Goal: Complete application form: Complete application form

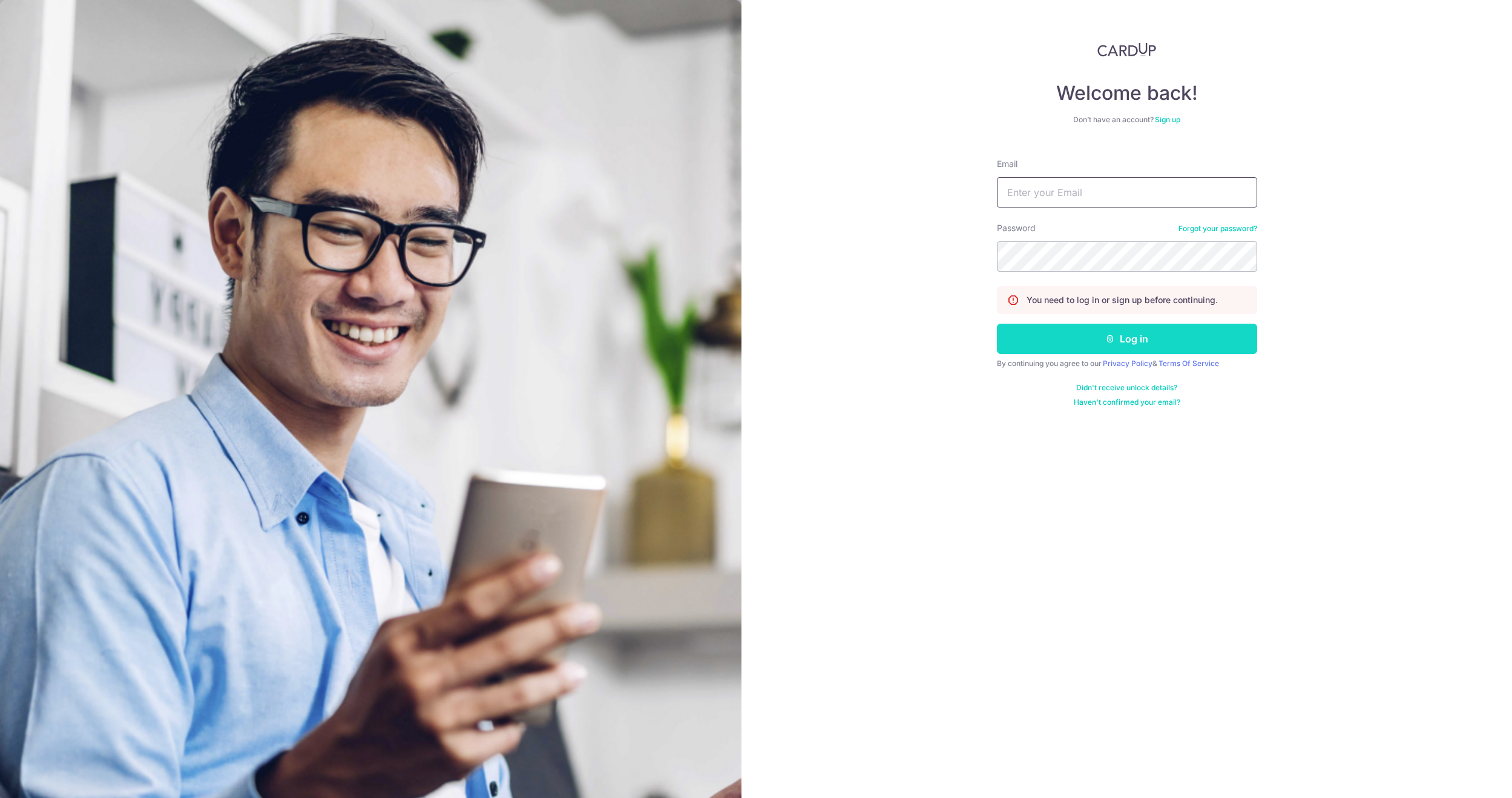
type input "[EMAIL_ADDRESS][DOMAIN_NAME]"
click at [1112, 335] on icon "submit" at bounding box center [1110, 339] width 9 height 9
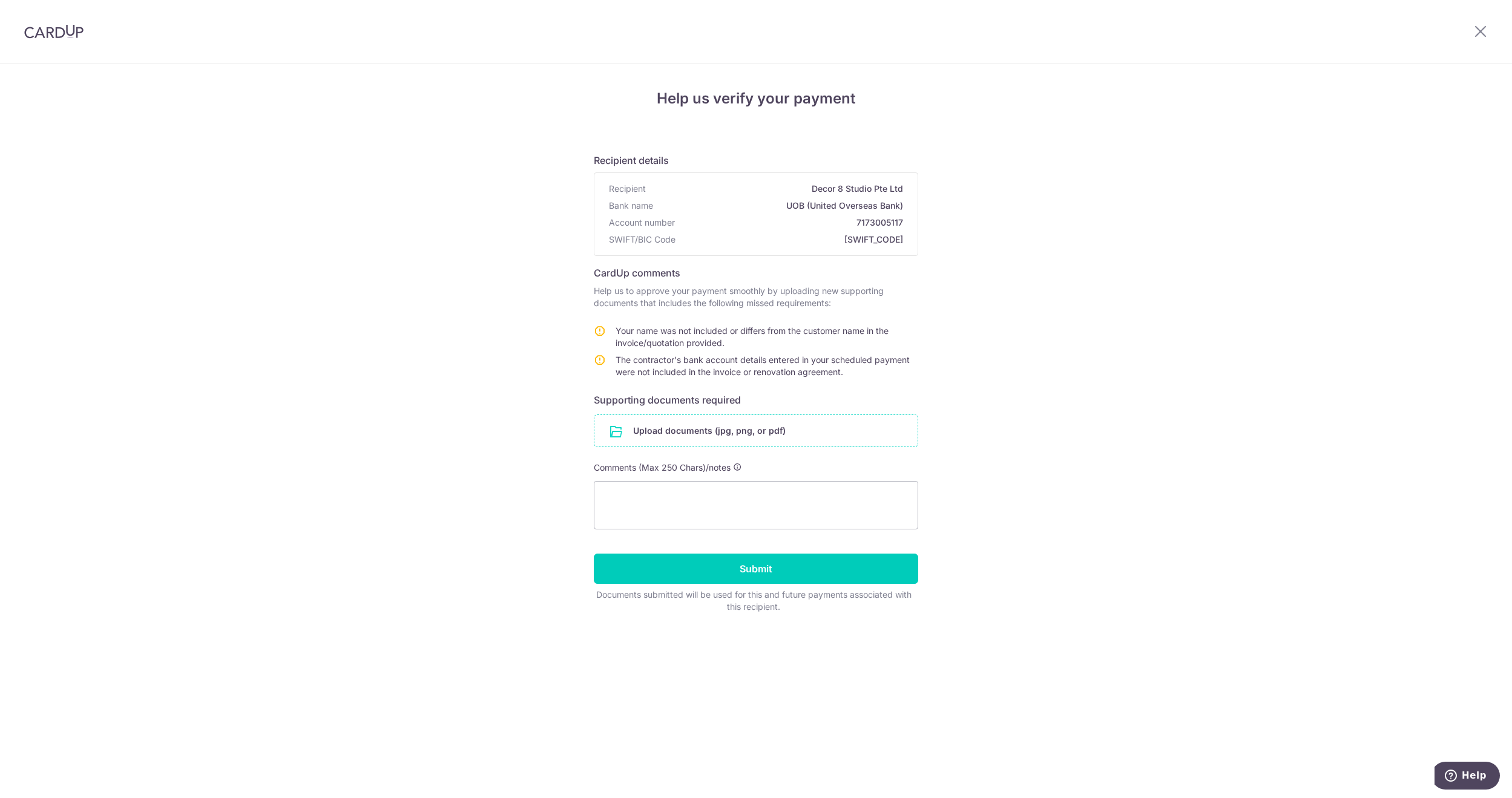
click at [717, 431] on input "file" at bounding box center [756, 431] width 323 height 32
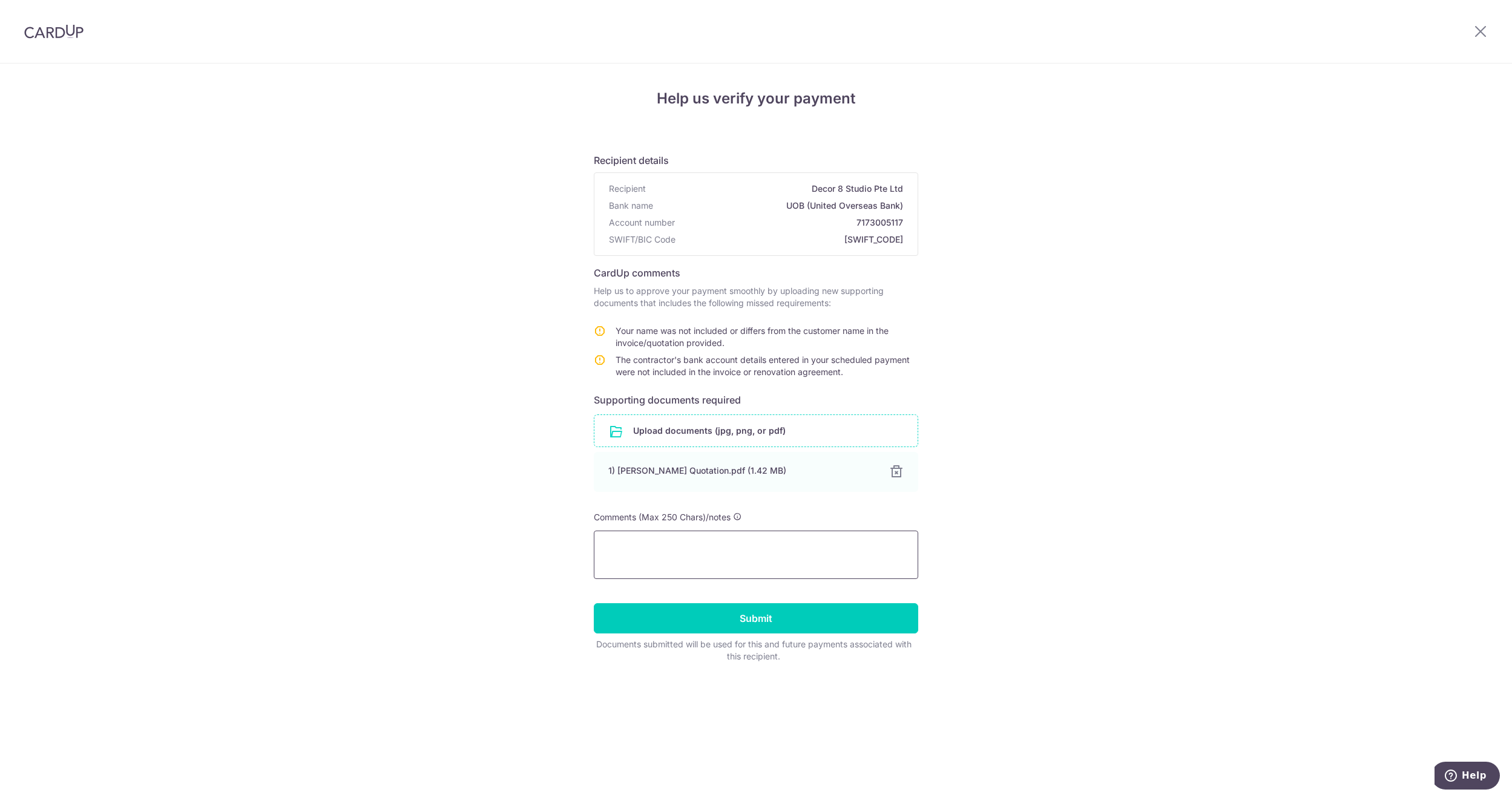
click at [734, 554] on textarea at bounding box center [756, 555] width 324 height 49
type textarea "15% - Upon Confirmation"
click at [1085, 494] on div "Help us verify your payment Recipient details Recipient Decor 8 Studio Pte Ltd …" at bounding box center [756, 431] width 1512 height 735
click at [801, 613] on input "Submit" at bounding box center [756, 618] width 324 height 30
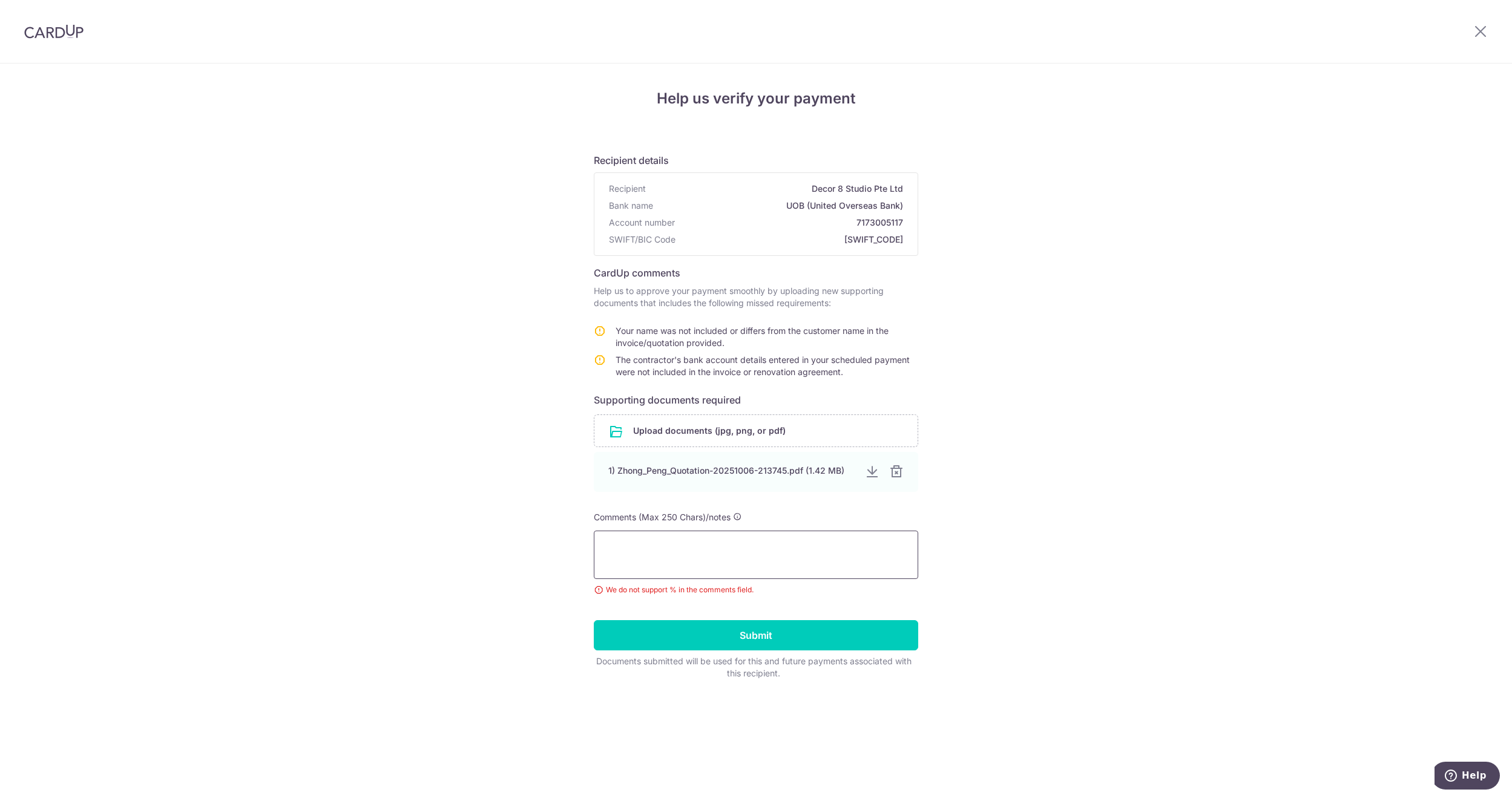
click at [768, 552] on textarea at bounding box center [756, 555] width 324 height 49
type textarea "1"
click at [259, 381] on div "Help us verify your payment Recipient details Recipient Decor 8 Studio Pte Ltd …" at bounding box center [756, 431] width 1512 height 735
click at [646, 554] on textarea at bounding box center [756, 555] width 324 height 49
type textarea "1"
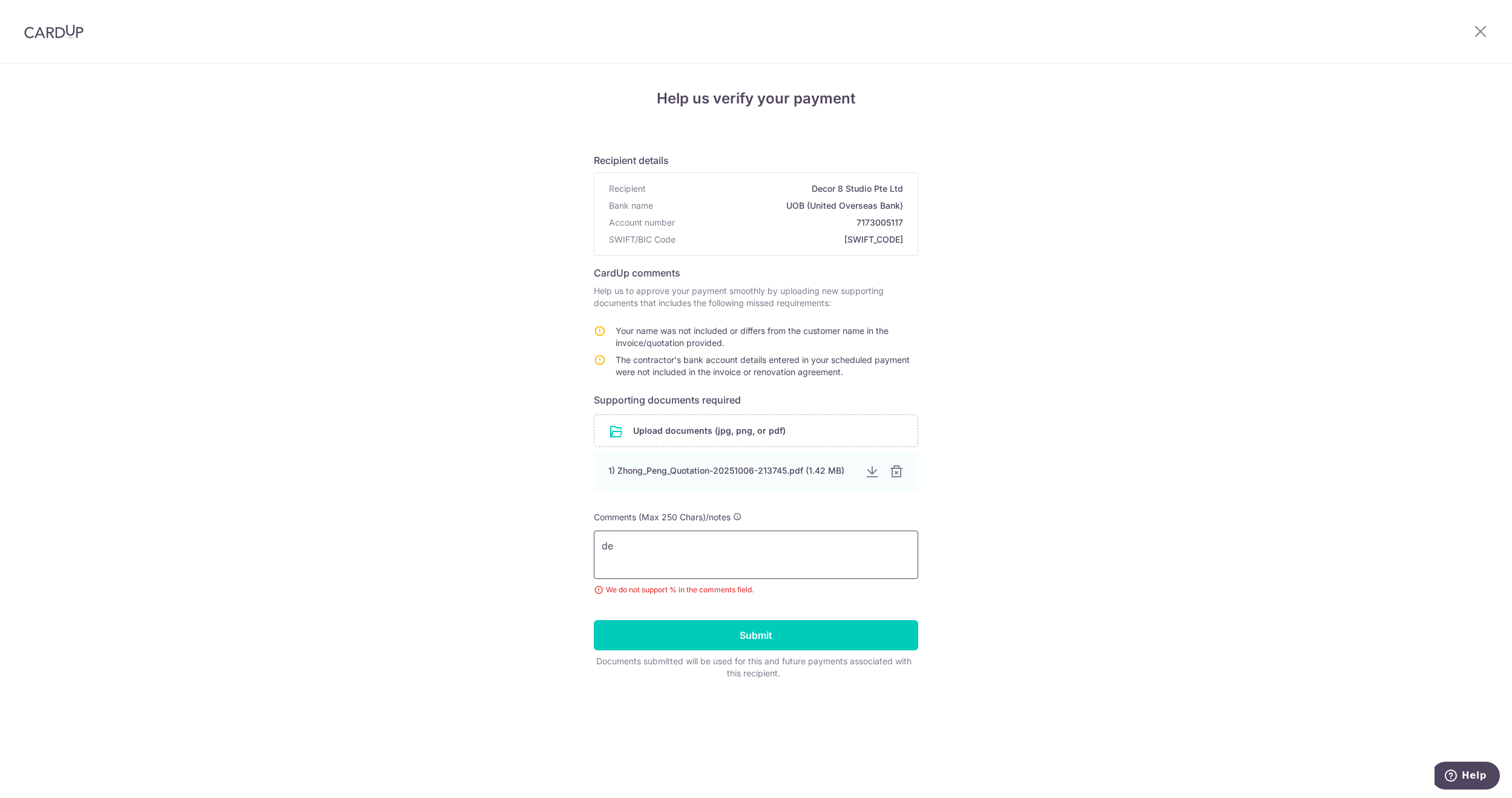
type textarea "d"
click at [658, 545] on textarea "D" at bounding box center [756, 555] width 324 height 49
type textarea "D"
type textarea "Details in page 6 of the pdf"
click at [897, 472] on div at bounding box center [897, 472] width 15 height 15
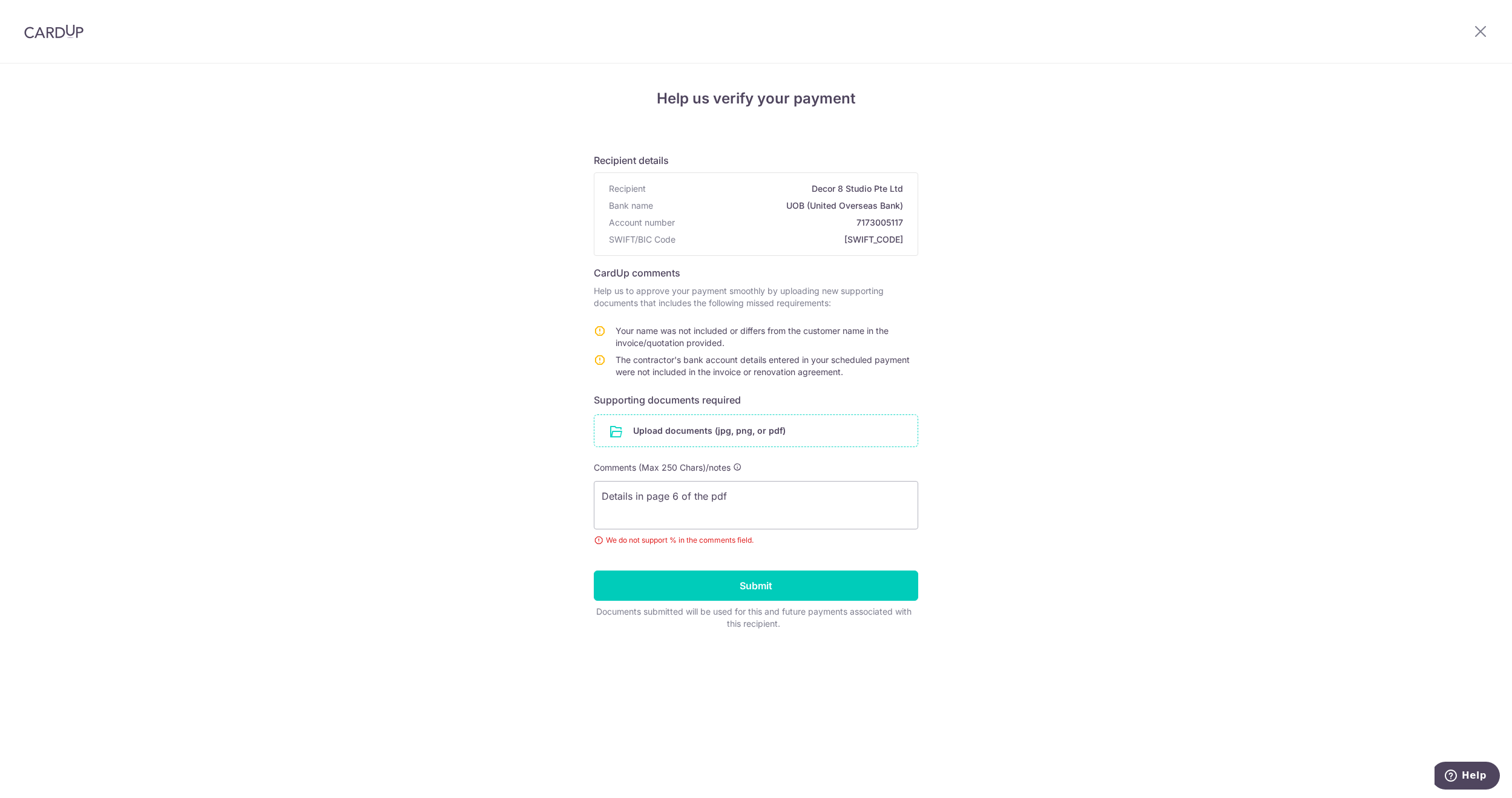
click at [794, 437] on input "file" at bounding box center [756, 431] width 323 height 32
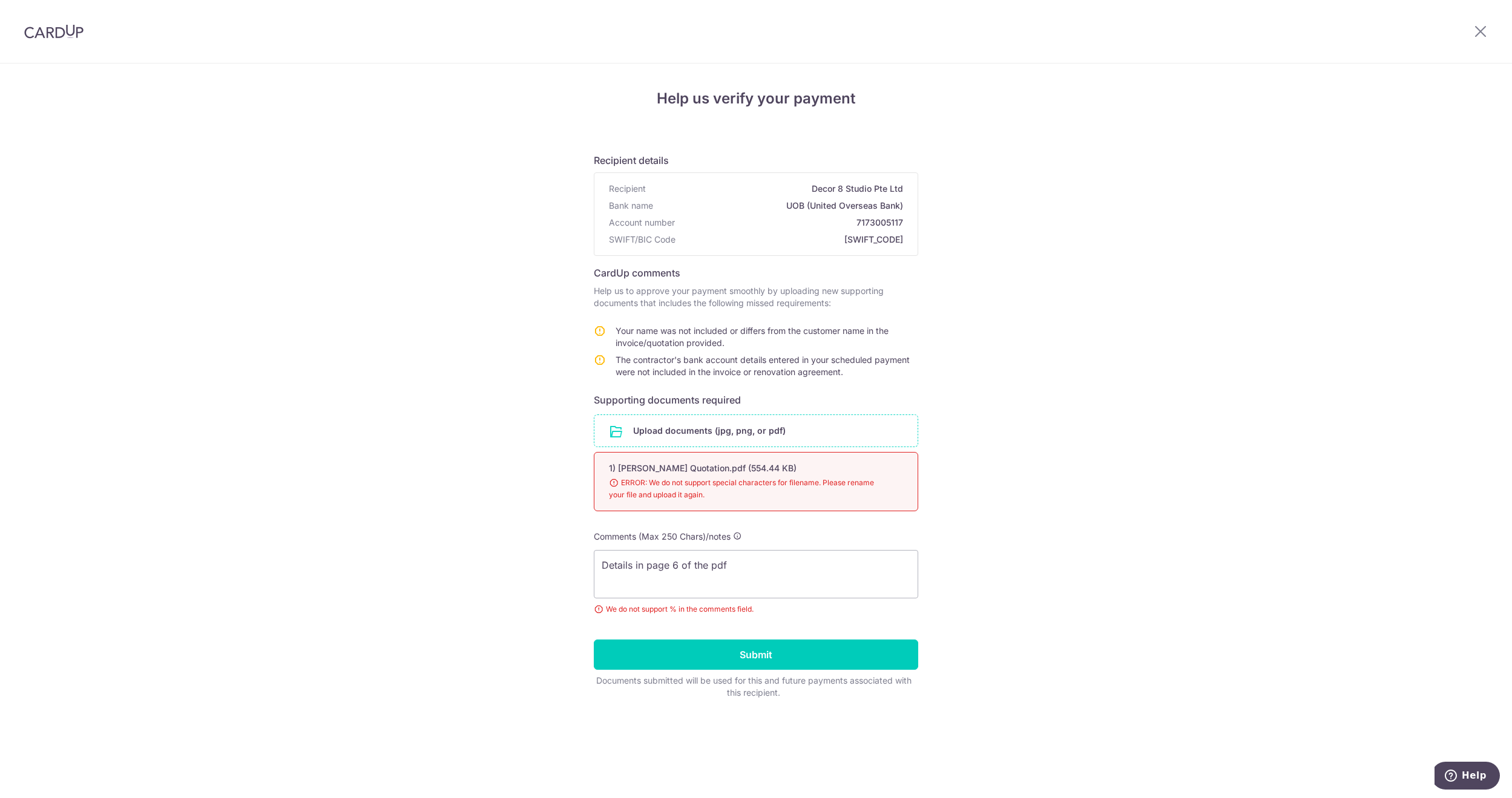
click at [734, 429] on input "file" at bounding box center [756, 431] width 323 height 32
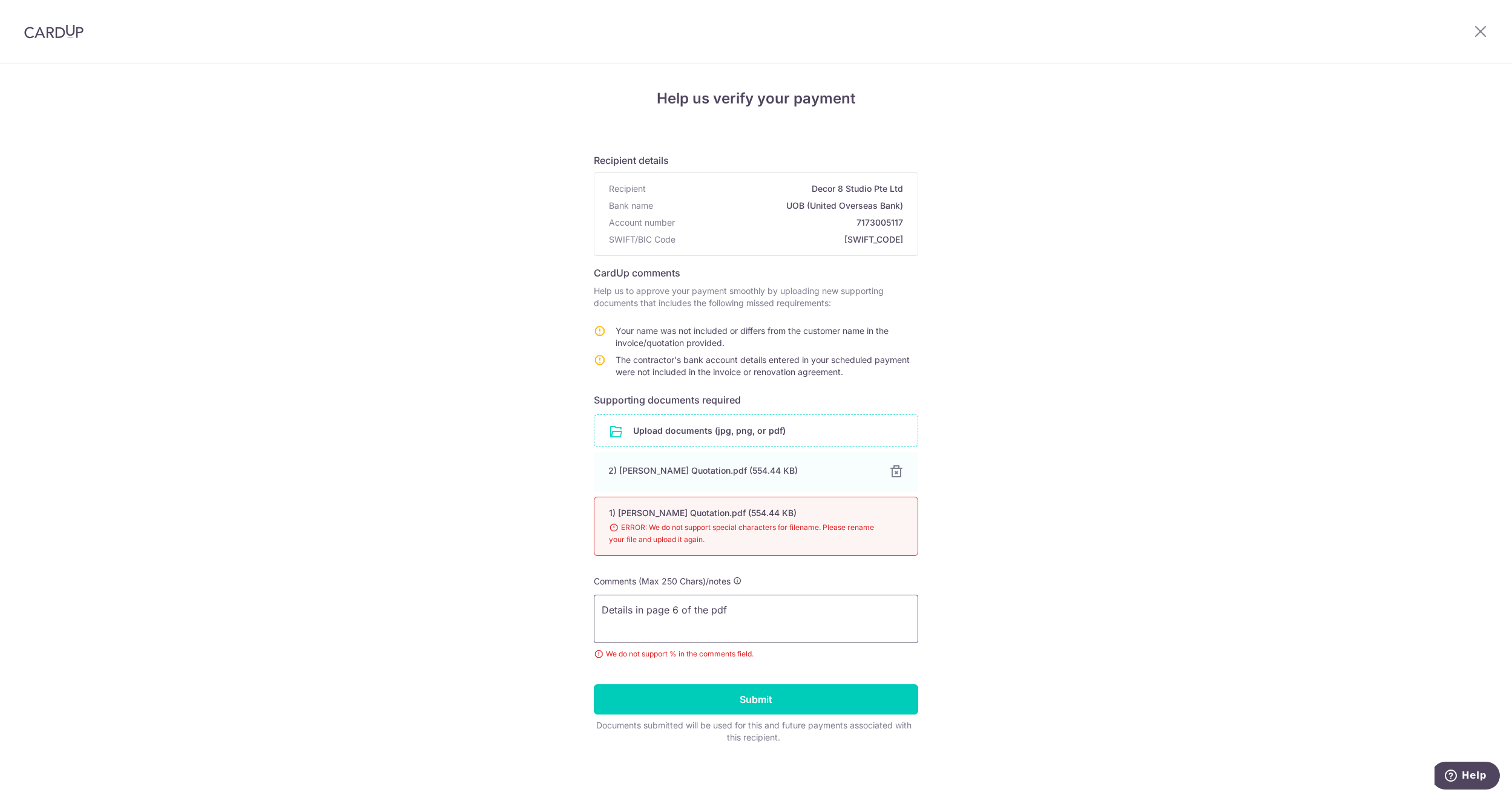
drag, startPoint x: 773, startPoint y: 611, endPoint x: 575, endPoint y: 584, distance: 199.8
click at [575, 584] on div "Help us verify your payment Recipient details Recipient Decor 8 Studio Pte Ltd …" at bounding box center [756, 432] width 1512 height 737
click at [894, 474] on div at bounding box center [897, 472] width 15 height 15
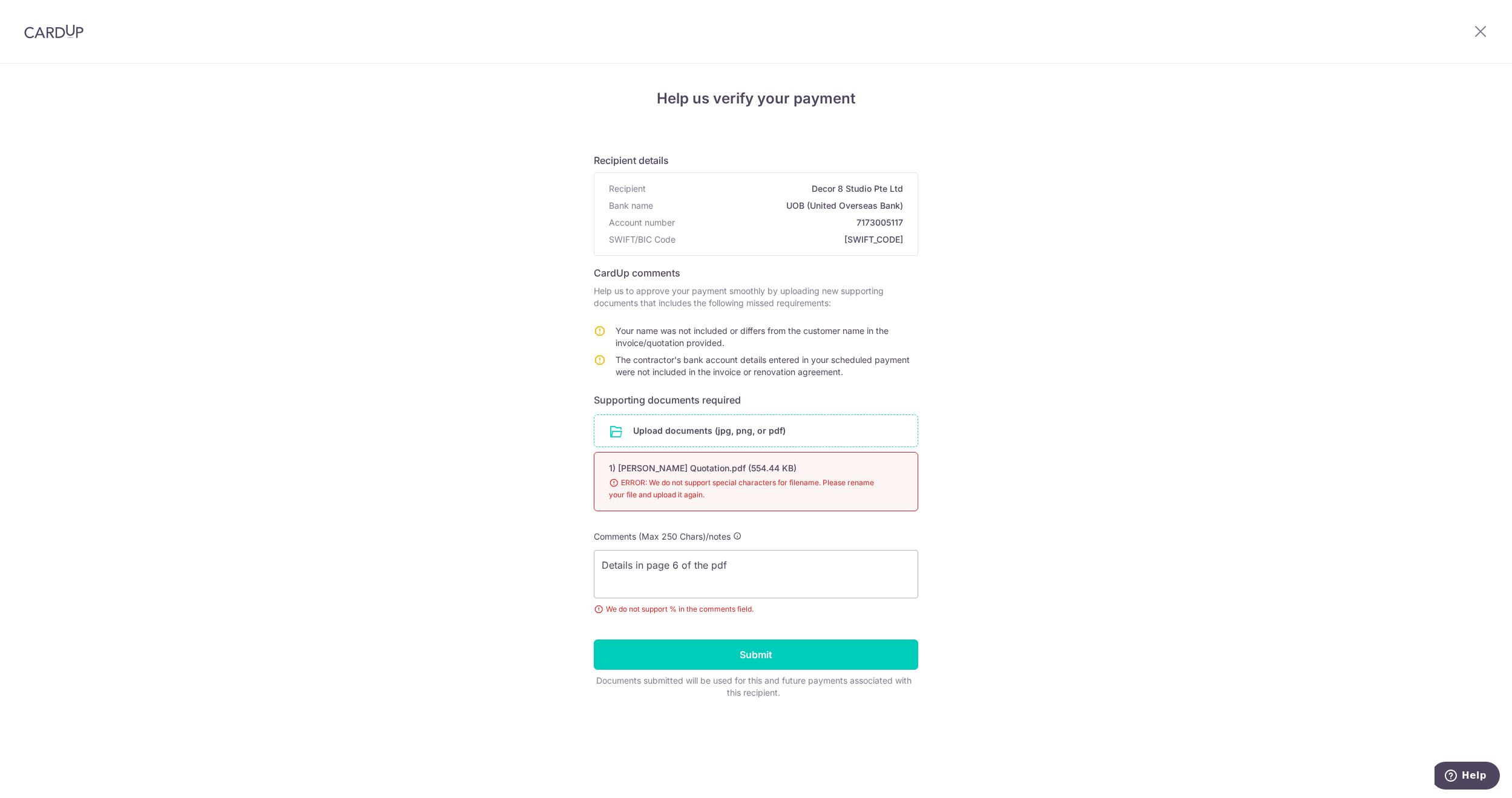
click at [895, 483] on div "1) Zhong Peng's Quotation.pdf (554.44 KB) 98% ERROR: We do not support special …" at bounding box center [756, 481] width 324 height 59
drag, startPoint x: 785, startPoint y: 566, endPoint x: 461, endPoint y: 519, distance: 327.4
click at [461, 520] on div "Help us verify your payment Recipient details Recipient Decor 8 Studio Pte Ltd …" at bounding box center [756, 431] width 1512 height 735
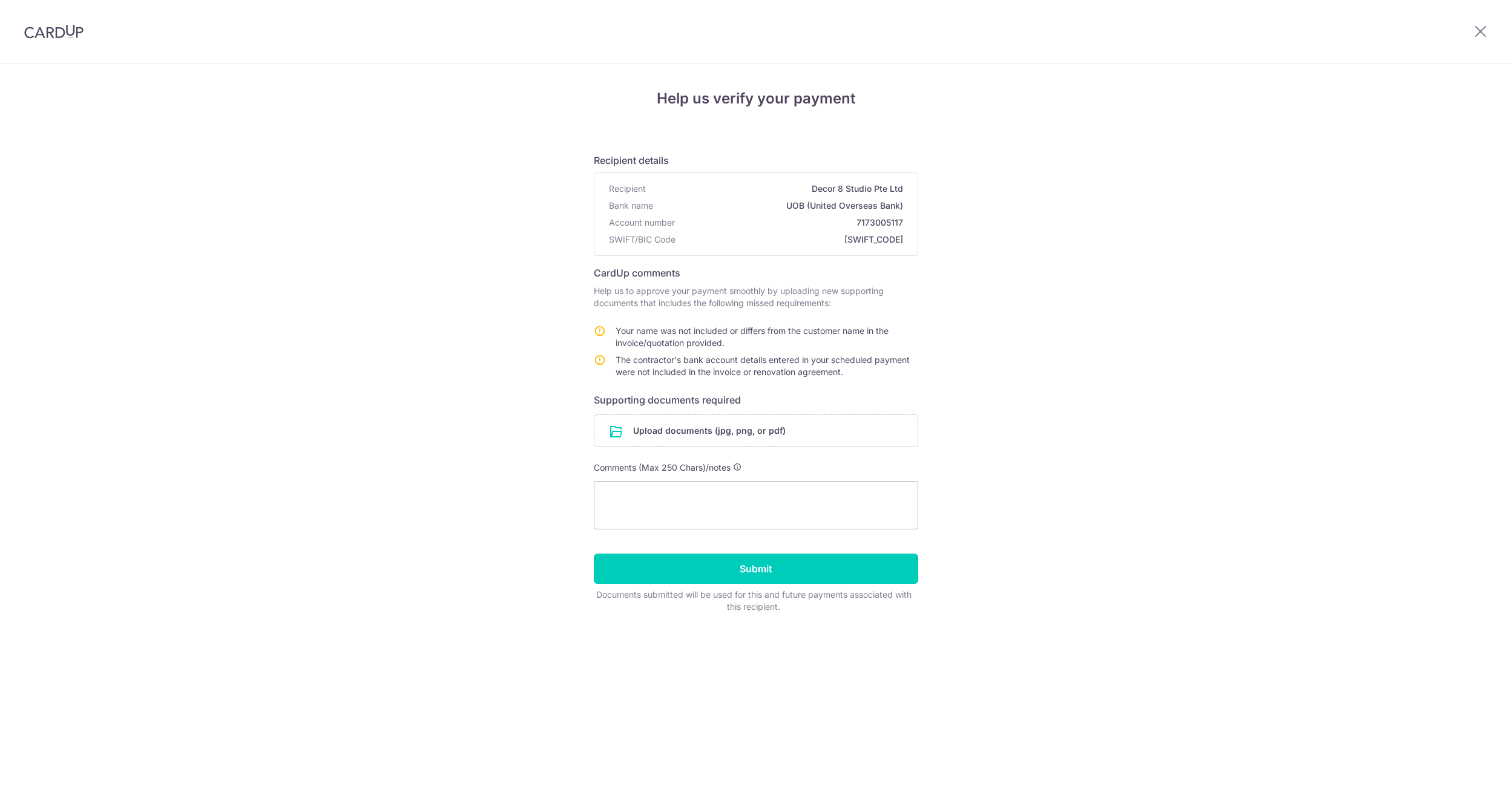
click at [734, 425] on input "file" at bounding box center [756, 431] width 323 height 32
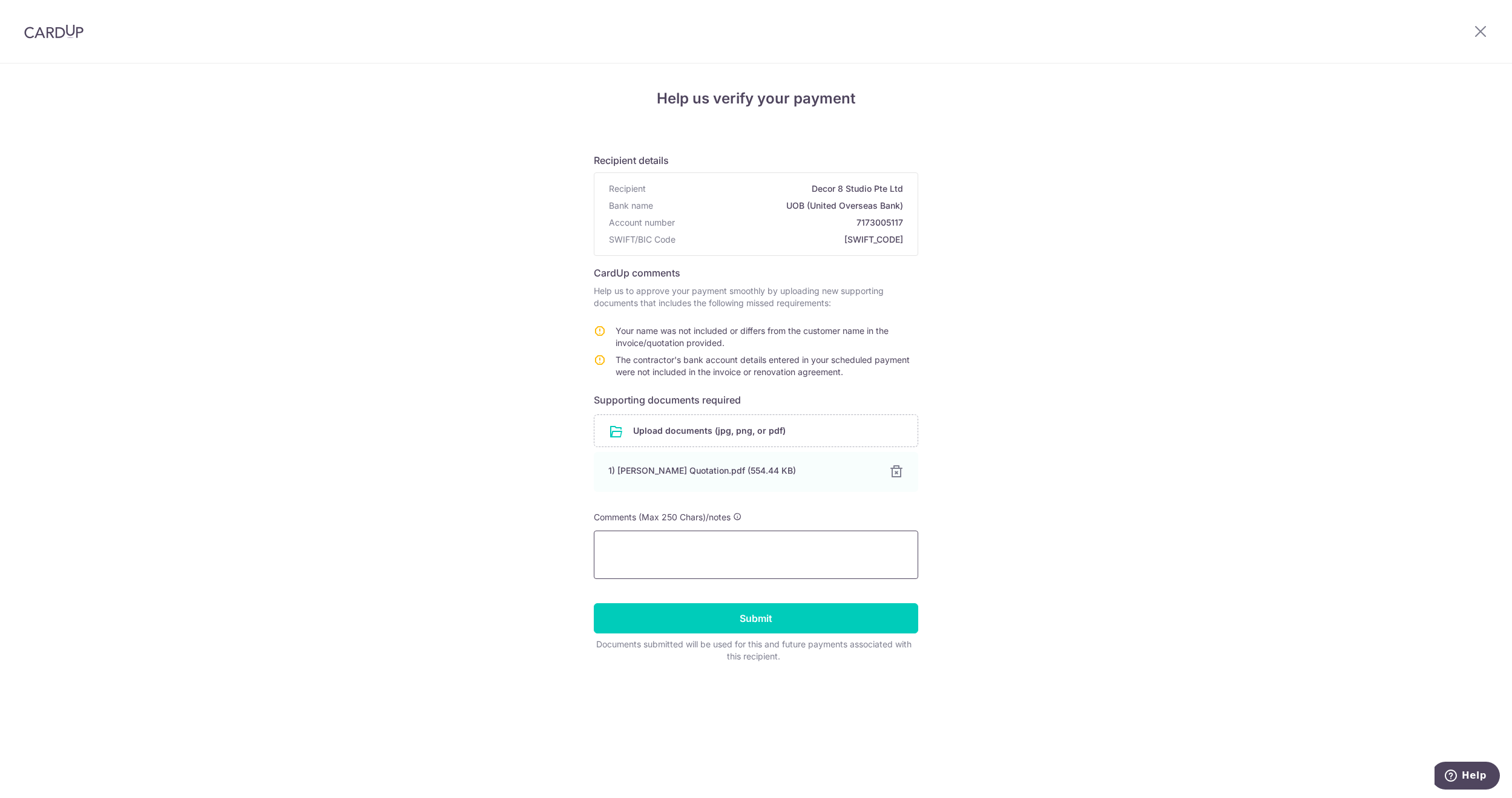
click at [857, 547] on textarea at bounding box center [756, 555] width 324 height 49
click at [663, 542] on textarea "Paying for 15 - Upon Confirmation" at bounding box center [756, 555] width 324 height 49
click at [797, 543] on textarea "Paying for 15 - Upon Confirmation" at bounding box center [756, 555] width 324 height 49
click at [766, 548] on textarea "Paying for 15 - Upon Confirmation. Details can be found on pg 4 & 6." at bounding box center [756, 555] width 324 height 49
click at [1079, 549] on div "Help us verify your payment Recipient details Recipient Decor 8 Studio Pte Ltd …" at bounding box center [756, 431] width 1512 height 735
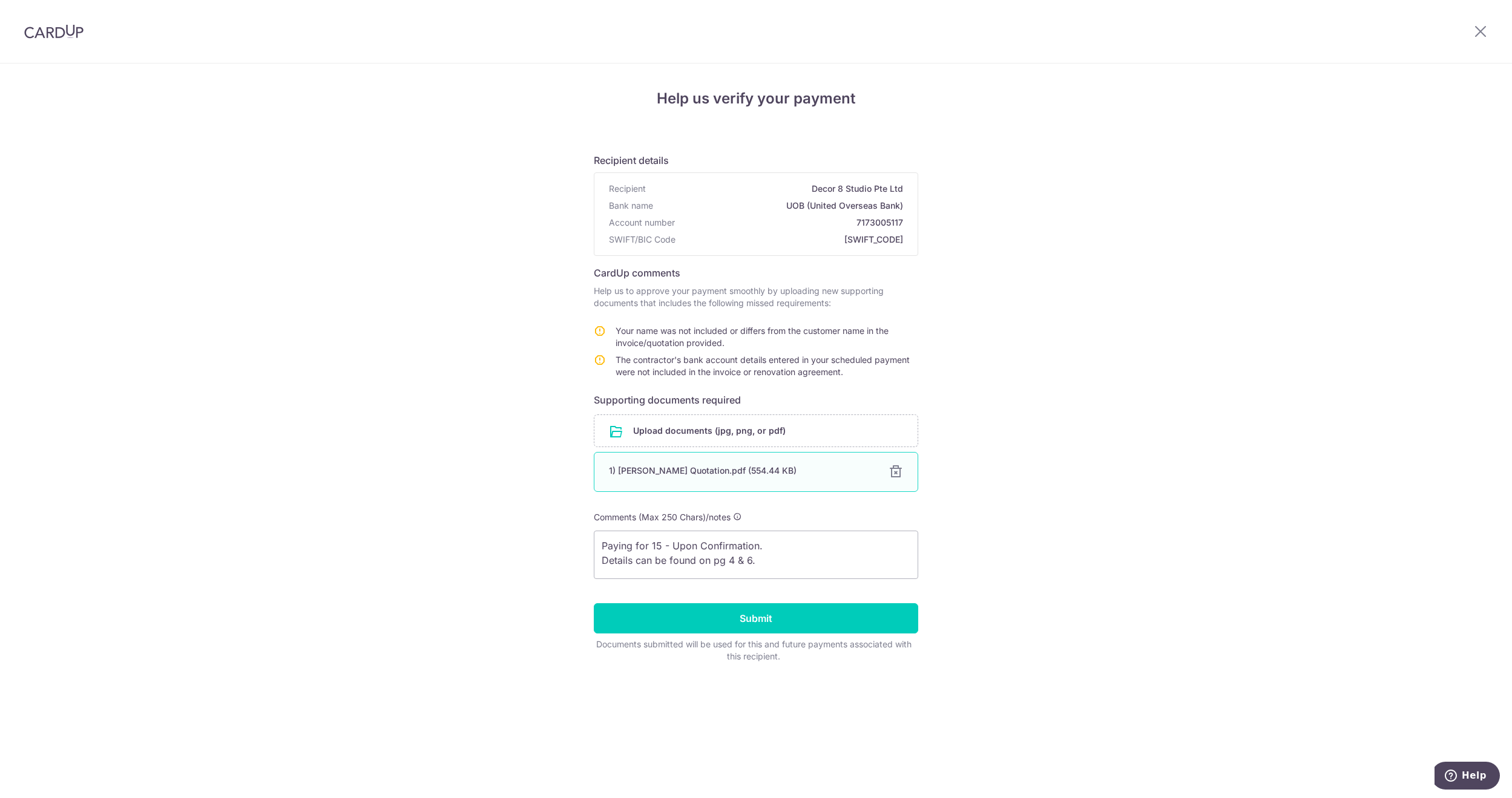
click at [898, 470] on div at bounding box center [897, 472] width 15 height 15
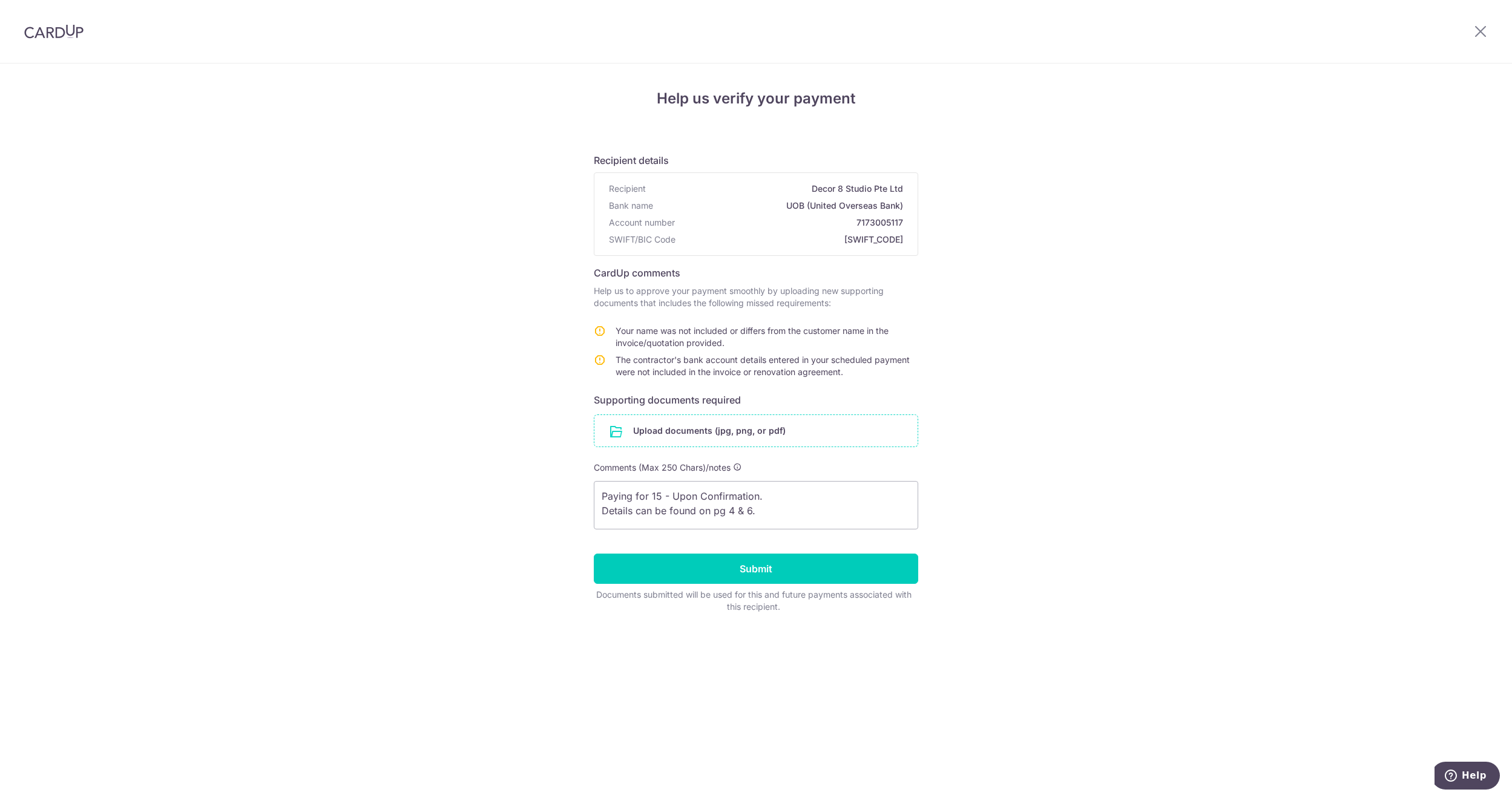
click at [698, 434] on input "file" at bounding box center [756, 431] width 323 height 32
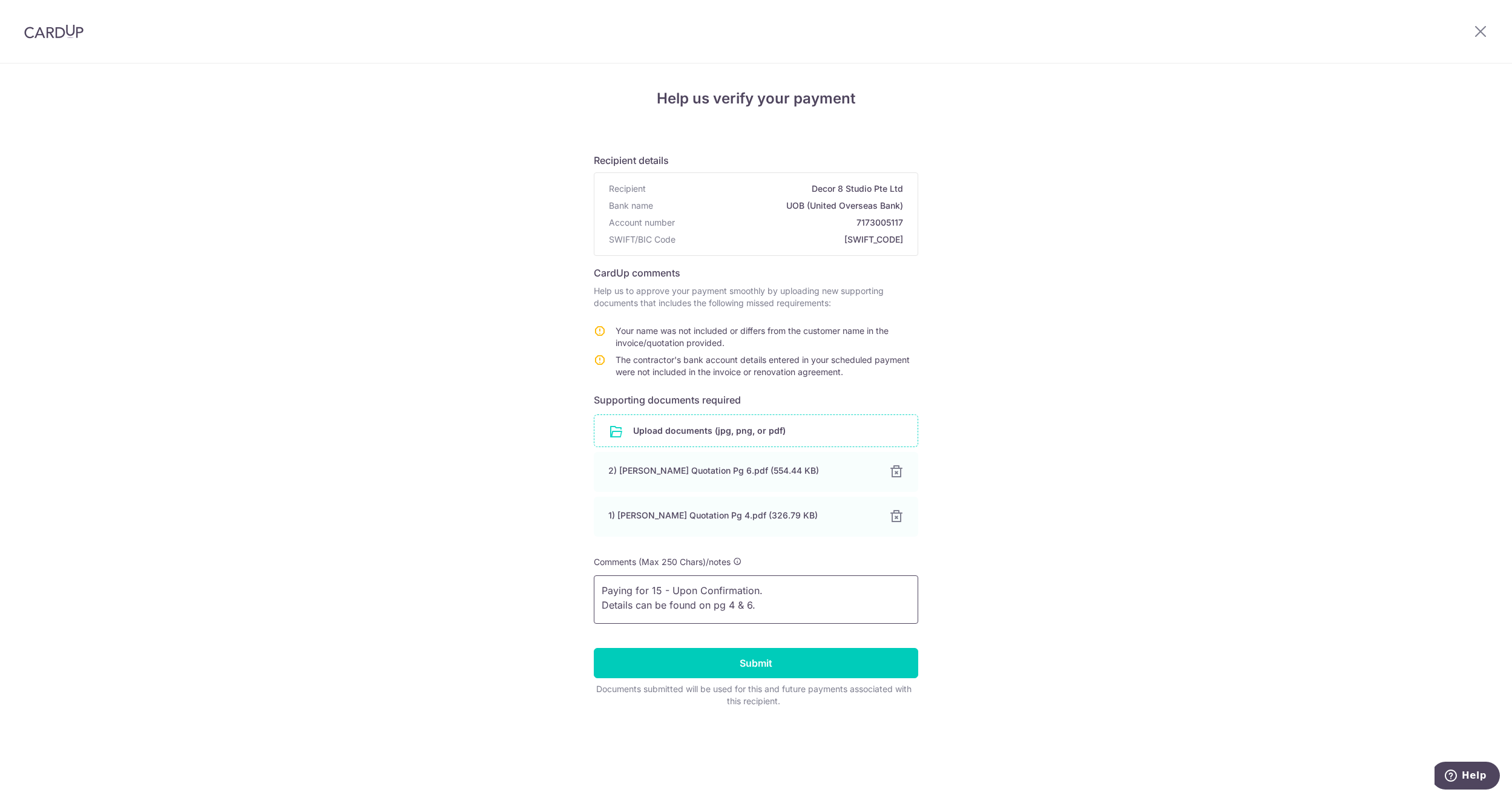
click at [601, 588] on textarea "Paying for 15 - Upon Confirmation. Details can be found on pg 4 & 6." at bounding box center [756, 600] width 324 height 49
drag, startPoint x: 775, startPoint y: 605, endPoint x: 603, endPoint y: 603, distance: 172.0
click at [603, 603] on textarea "Updated name to reflect as per NRIC. Paying for 15 - Upon Confirmation. Details…" at bounding box center [756, 600] width 324 height 49
click at [601, 612] on textarea "Updated name to reflect as per NRIC. Details can be found on pg 4 & 6." at bounding box center [756, 600] width 324 height 49
click at [601, 615] on textarea "Updated name to reflect as per NRIC. Details can be found on pg 4 & 6." at bounding box center [756, 600] width 324 height 49
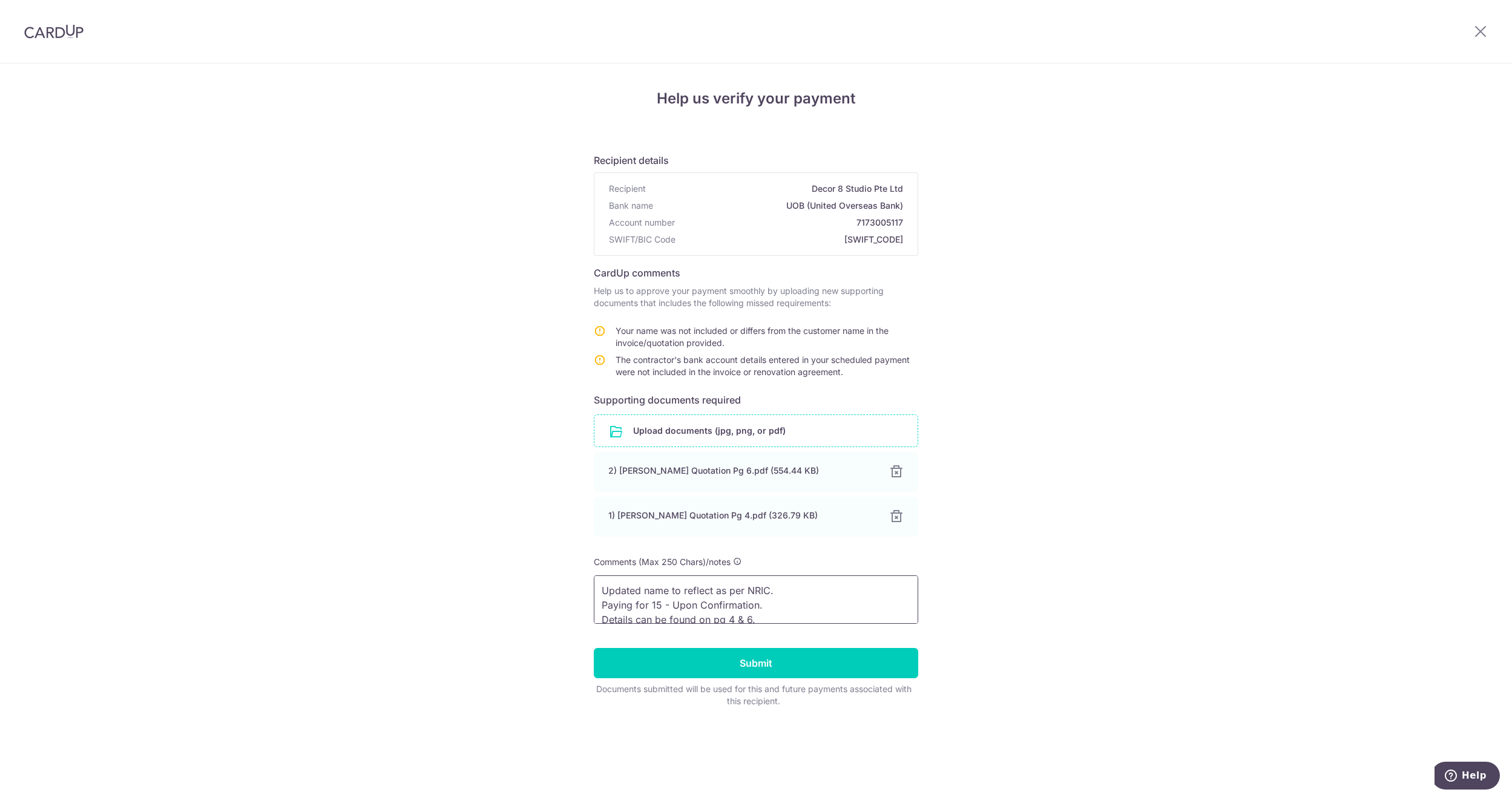
click at [789, 594] on textarea "Updated name to reflect as per NRIC. Paying for 15 - Upon Confirmation. Details…" at bounding box center [756, 600] width 324 height 49
drag, startPoint x: 799, startPoint y: 594, endPoint x: 603, endPoint y: 596, distance: 196.0
click at [603, 596] on textarea "Updated name to reflect as per NRIC. Paying for 15 - Upon Confirmation. Details…" at bounding box center [756, 600] width 324 height 49
click at [600, 601] on textarea "Paying for 15 - Upon Confirmation. Details can be found on pg 4 & 6." at bounding box center [756, 600] width 324 height 49
click at [611, 614] on textarea "Paying for 15 - Upon Confirmation. Details can be found on pg 4 & 6." at bounding box center [756, 600] width 324 height 49
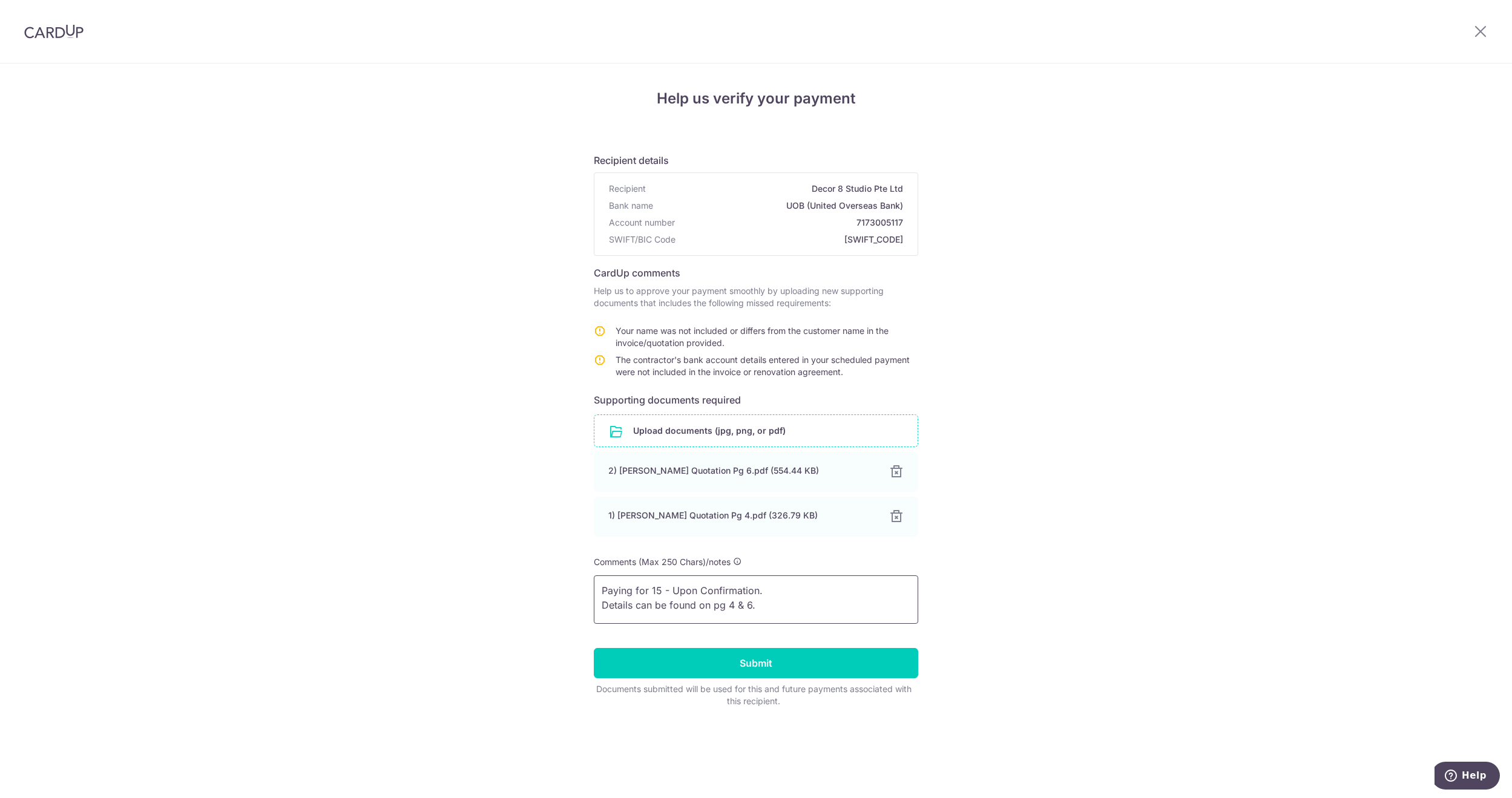
click at [749, 603] on textarea "Paying for 15 - Upon Confirmation. Details can be found on pg 4 & 6." at bounding box center [756, 600] width 324 height 49
type textarea "Paying for 15 - Upon Confirmation. Details can be found on pg 4 & 6."
click at [784, 661] on input "Submit" at bounding box center [756, 663] width 324 height 30
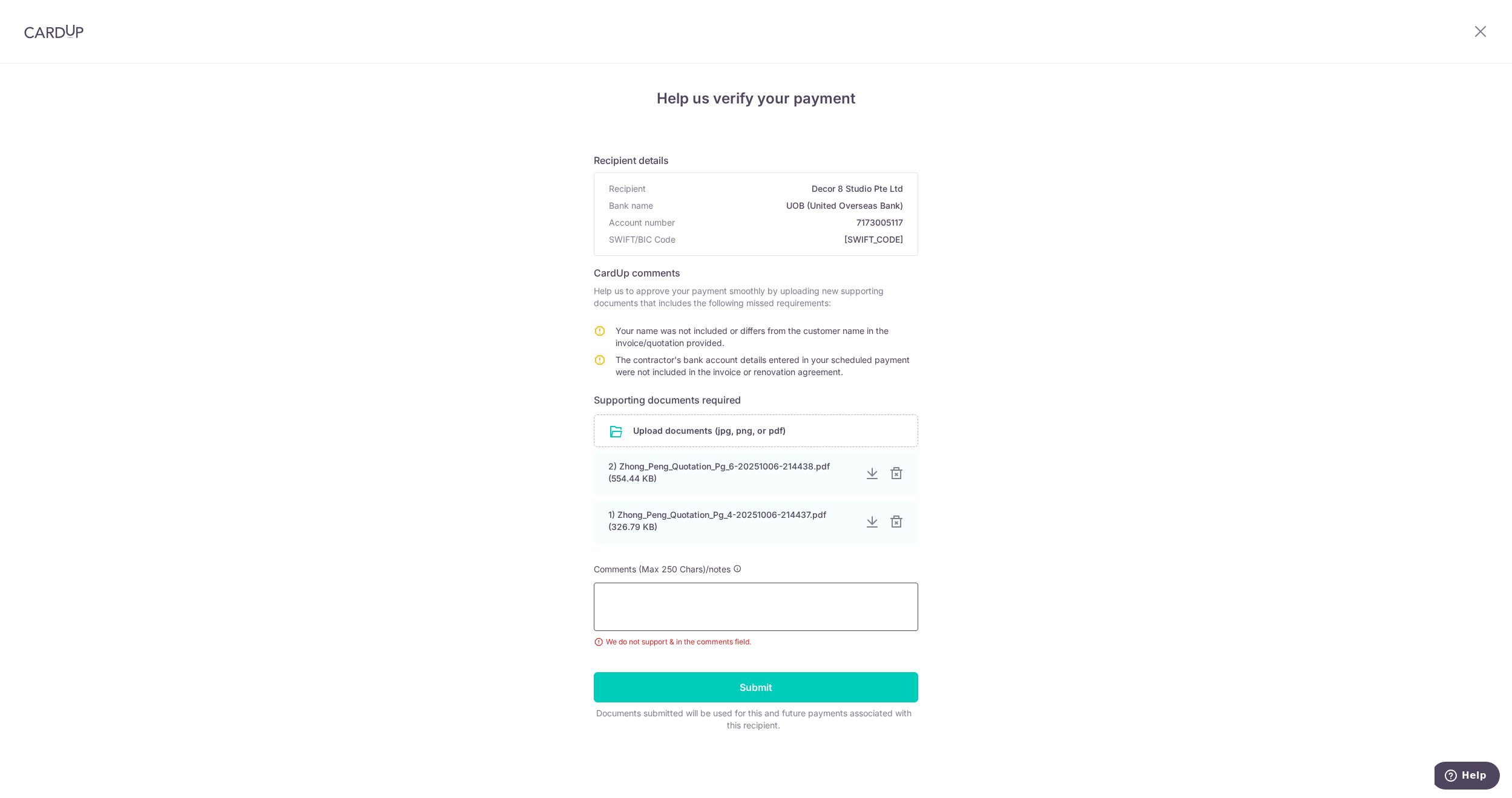
click at [711, 604] on textarea at bounding box center [756, 607] width 324 height 49
type textarea "Paying for 15 - Upon confirmation. Details can be found in pg 4 and 6."
click at [1024, 559] on div "Help us verify your payment Recipient details Recipient Decor 8 Studio Pte Ltd …" at bounding box center [756, 431] width 1512 height 735
click at [778, 684] on input "Submit" at bounding box center [756, 687] width 324 height 30
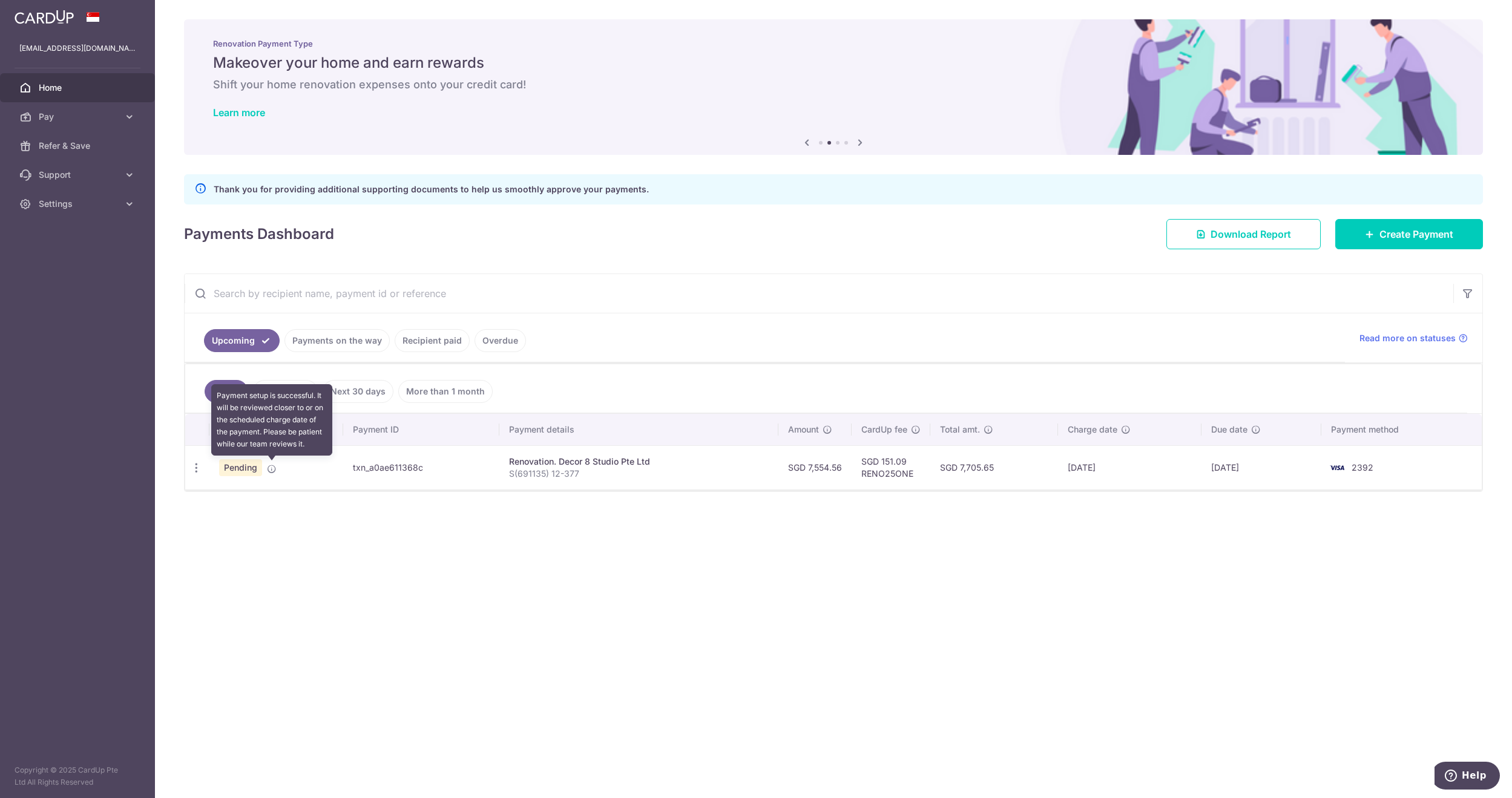
click at [271, 468] on icon at bounding box center [272, 469] width 9 height 9
